Goal: Task Accomplishment & Management: Use online tool/utility

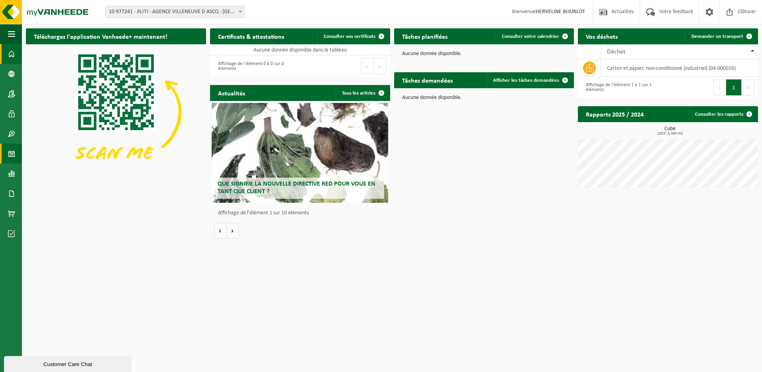
click at [11, 154] on span at bounding box center [11, 154] width 7 height 20
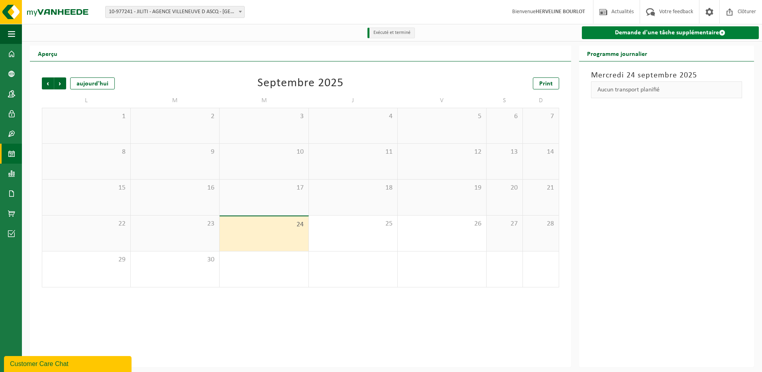
click at [667, 35] on link "Demande d'une tâche supplémentaire" at bounding box center [670, 32] width 177 height 13
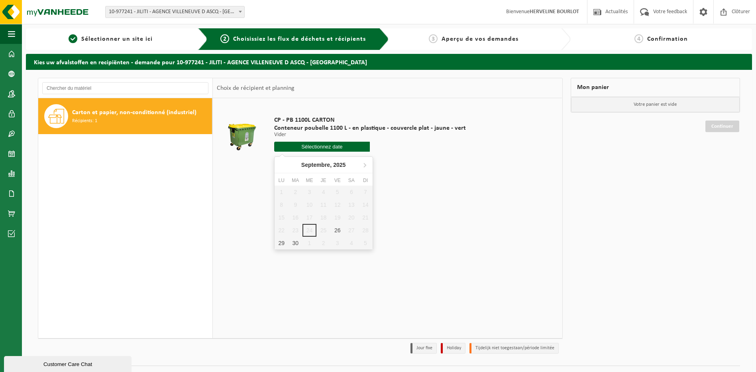
click at [329, 146] on input "text" at bounding box center [322, 147] width 96 height 10
click at [339, 231] on div "26" at bounding box center [338, 230] width 14 height 13
type input "à partir de 2025-09-26"
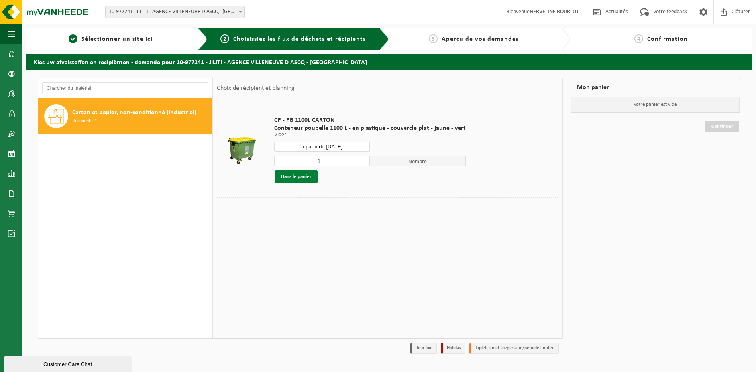
click at [305, 171] on button "Dans le panier" at bounding box center [296, 176] width 43 height 13
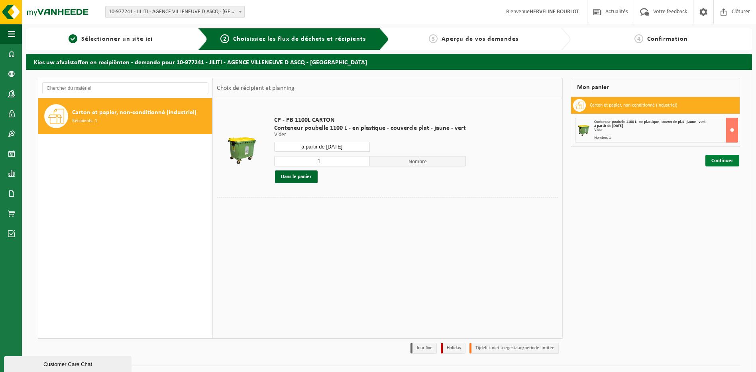
click at [725, 161] on link "Continuer" at bounding box center [723, 161] width 34 height 12
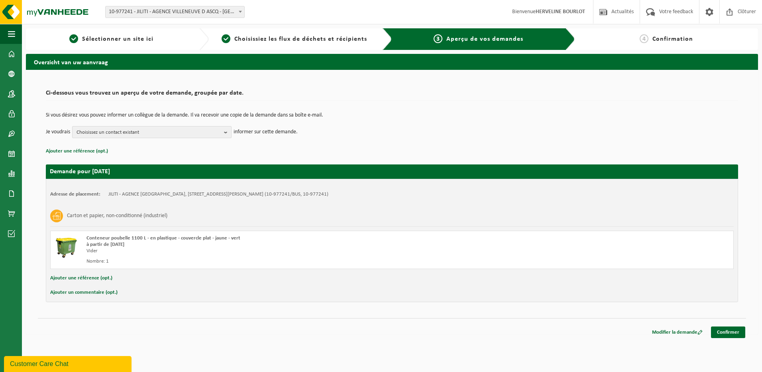
click at [177, 132] on span "Choisissez un contact existant" at bounding box center [149, 132] width 144 height 12
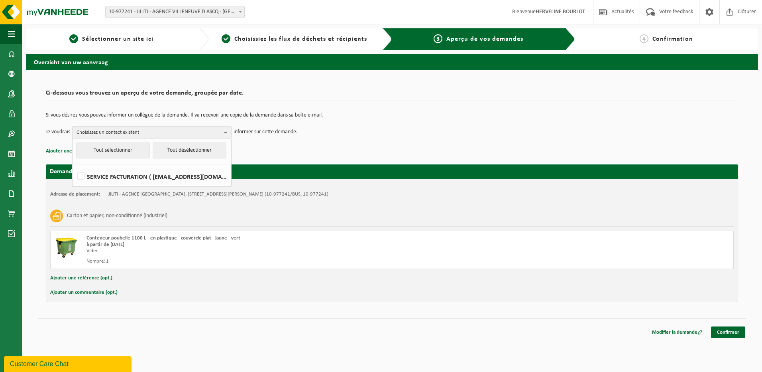
click at [374, 136] on td "Je voudrais Choisissez un contact existant Tout sélectionner Tout désélectionne…" at bounding box center [392, 132] width 693 height 12
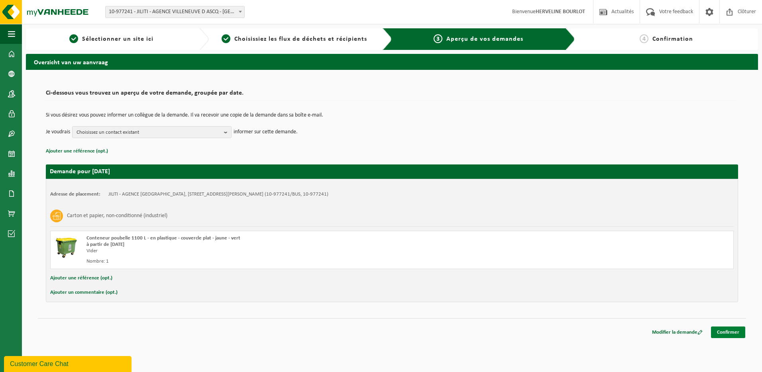
click at [729, 332] on link "Confirmer" at bounding box center [728, 332] width 34 height 12
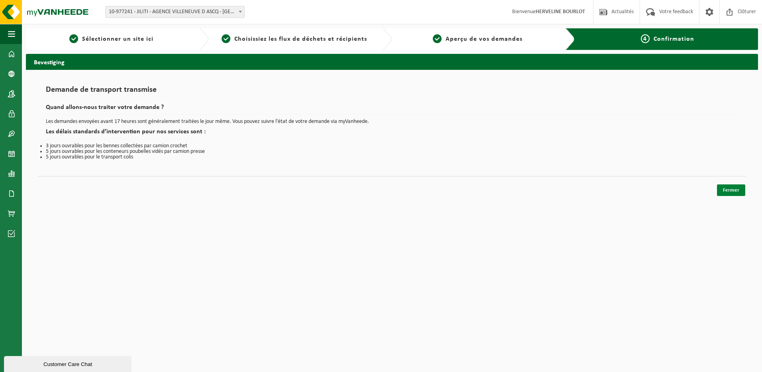
click at [729, 194] on link "Fermer" at bounding box center [731, 190] width 28 height 12
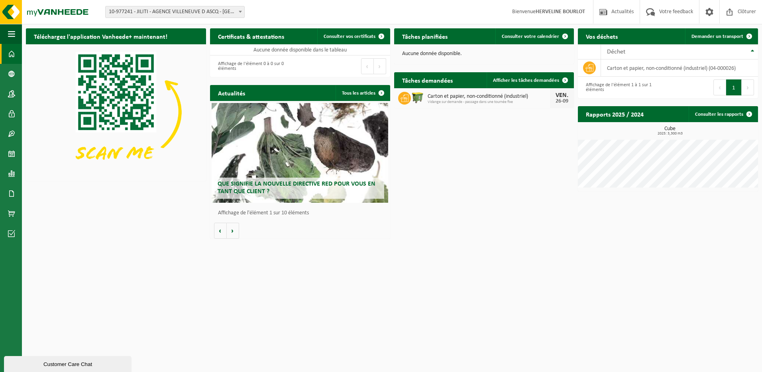
click at [343, 288] on html "Site: 10-977241 - JILITI - AGENCE VILLENEUVE D ASCQ - [GEOGRAPHIC_DATA] 10-9772…" at bounding box center [381, 186] width 762 height 372
